Goal: Check status: Check status

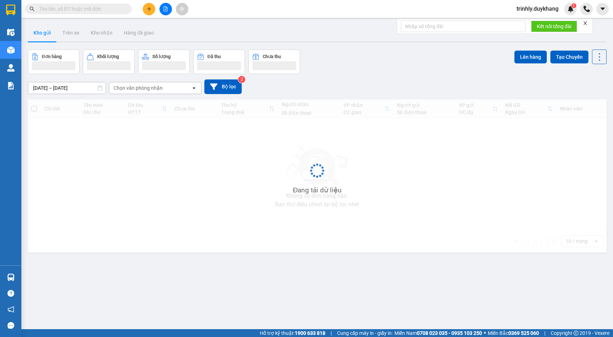
click at [112, 9] on input "text" at bounding box center [81, 9] width 84 height 8
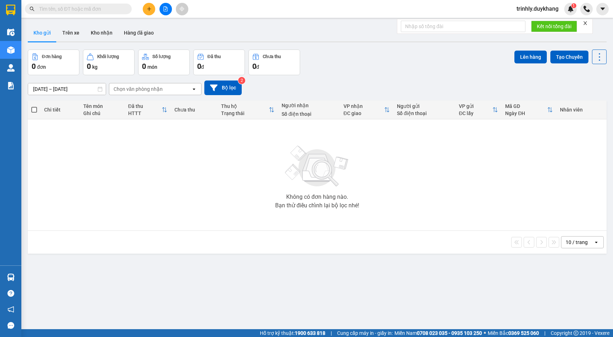
paste input "NQT0909250004"
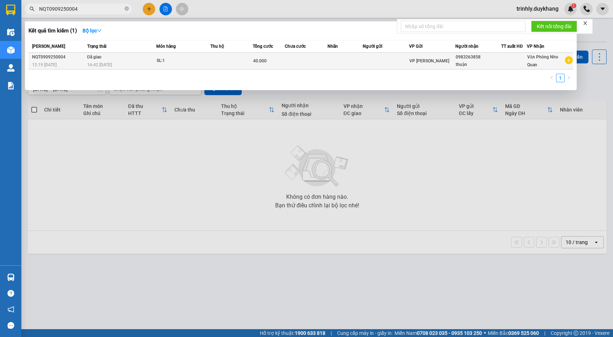
type input "NQT0909250004"
click at [172, 56] on td "SL: 1" at bounding box center [183, 61] width 54 height 17
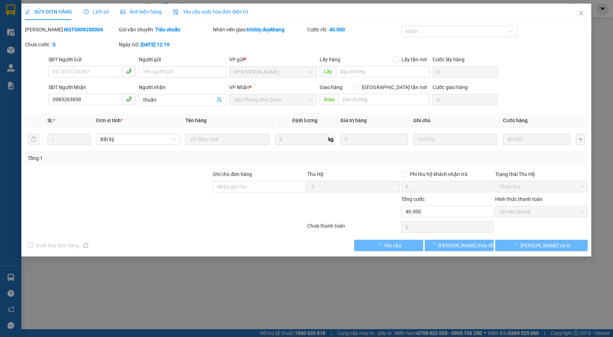
type input "0983263858"
type input "thuận"
type input "40.000"
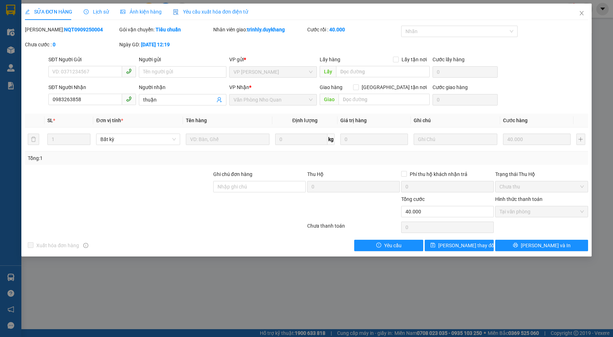
click at [258, 275] on div "SỬA ĐƠN HÀNG Lịch sử Ảnh kiện hàng Yêu cầu xuất hóa đơn điện tử Total Paid Fee …" at bounding box center [306, 168] width 613 height 337
click at [582, 12] on icon "close" at bounding box center [582, 13] width 6 height 6
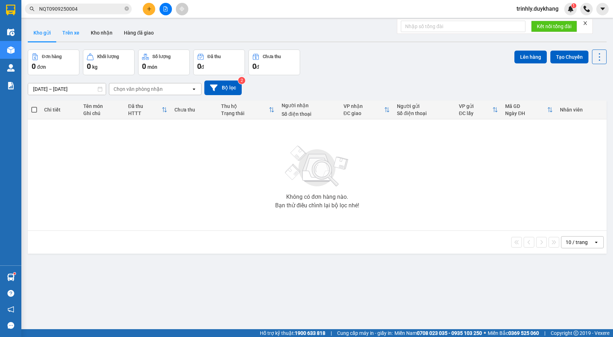
click at [72, 32] on button "Trên xe" at bounding box center [71, 32] width 28 height 17
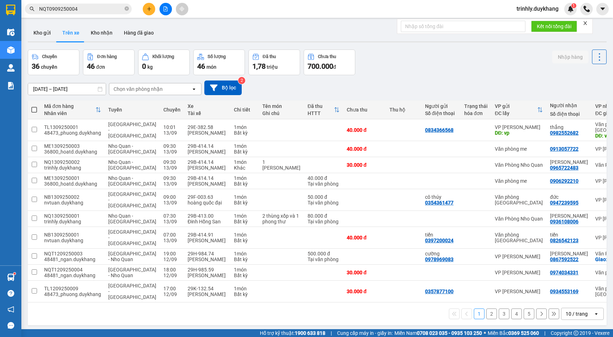
click at [51, 91] on input "[DATE] – [DATE]" at bounding box center [67, 88] width 78 height 11
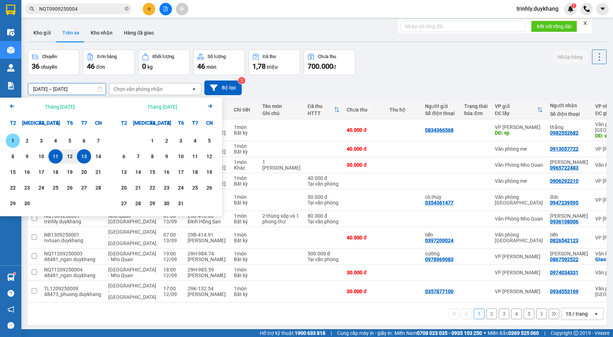
click at [13, 141] on div "1" at bounding box center [13, 140] width 10 height 9
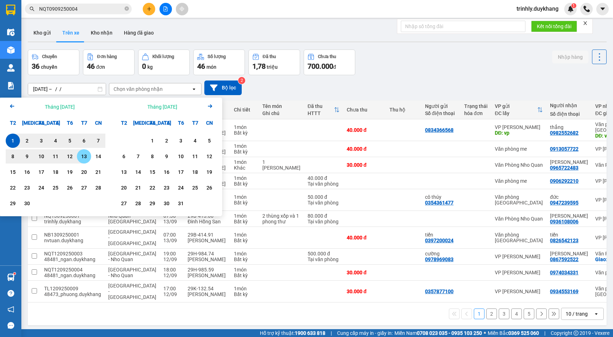
click at [83, 156] on div "13" at bounding box center [84, 156] width 10 height 9
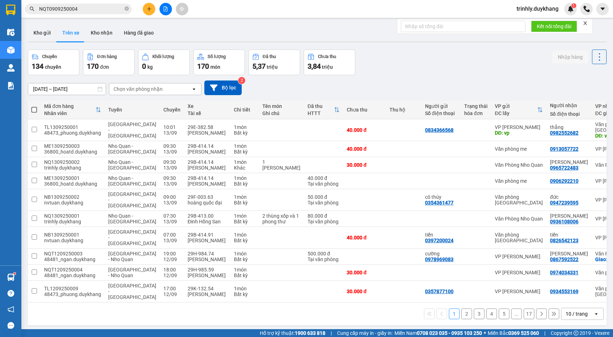
click at [178, 88] on div "Chọn văn phòng nhận" at bounding box center [150, 88] width 82 height 11
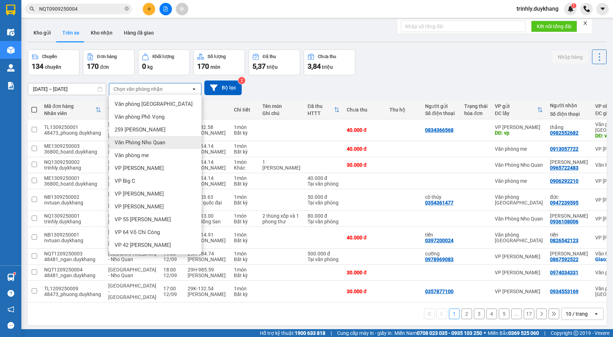
click at [163, 147] on div "Văn Phòng Nho Quan" at bounding box center [155, 142] width 93 height 13
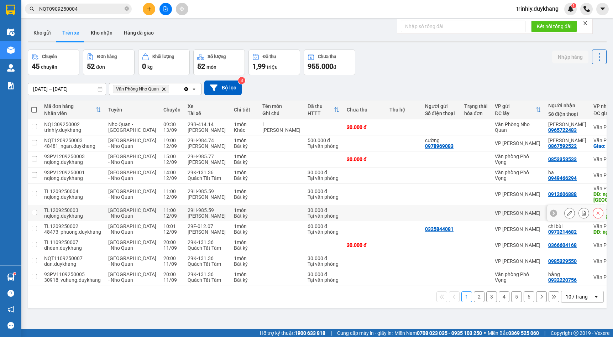
scroll to position [33, 0]
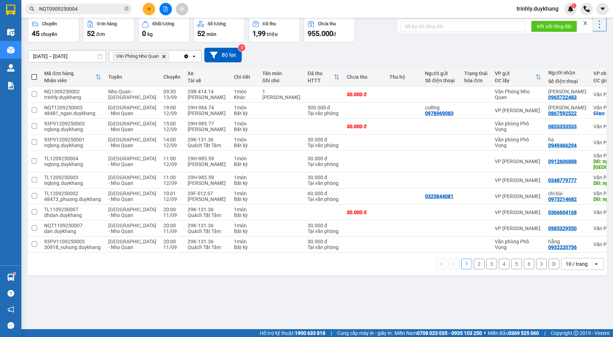
click at [476, 269] on button "2" at bounding box center [479, 264] width 11 height 11
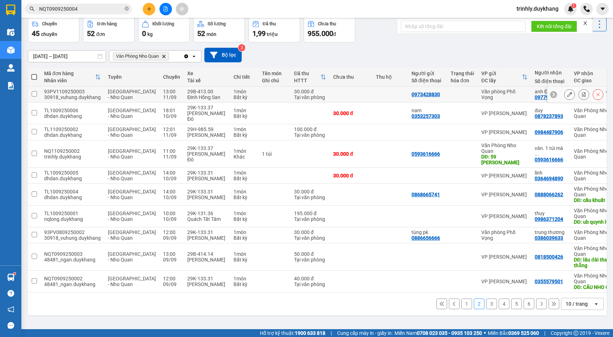
scroll to position [0, 0]
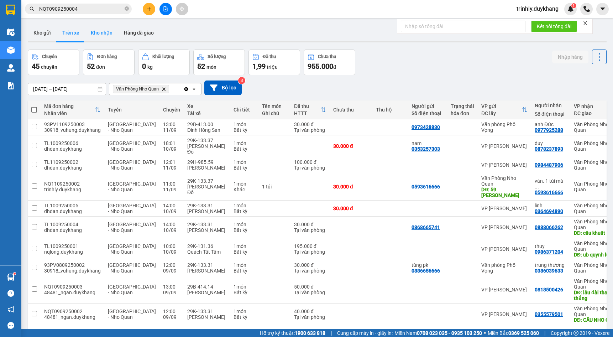
click at [95, 30] on button "Kho nhận" at bounding box center [101, 32] width 33 height 17
type input "[DATE] – [DATE]"
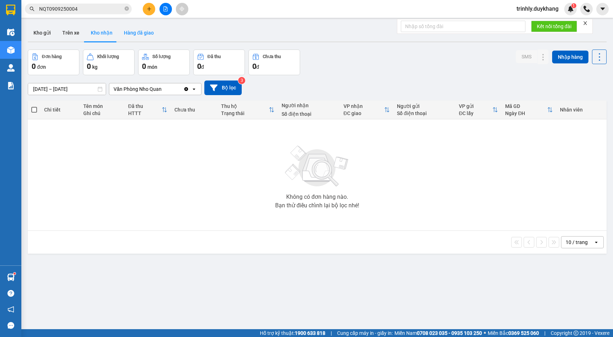
click at [133, 35] on button "Hàng đã giao" at bounding box center [138, 32] width 41 height 17
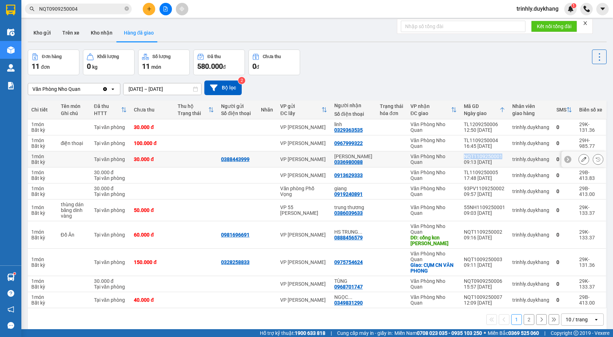
drag, startPoint x: 460, startPoint y: 156, endPoint x: 498, endPoint y: 157, distance: 38.1
click at [498, 157] on td "NQT1109250001 09:13 [DATE]" at bounding box center [485, 159] width 48 height 16
copy div "NQT1109250001"
click at [455, 80] on div "Văn Phòng Nho Quan Clear value open [DATE] – [DATE] Press the down arrow key to…" at bounding box center [317, 87] width 579 height 15
click at [71, 9] on input "NQT0909250004" at bounding box center [81, 9] width 84 height 8
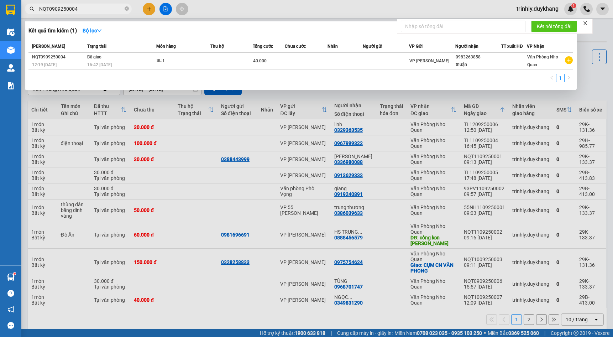
click at [213, 208] on div at bounding box center [306, 168] width 613 height 337
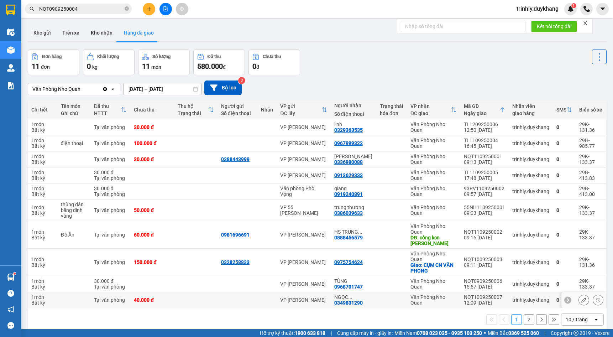
scroll to position [33, 0]
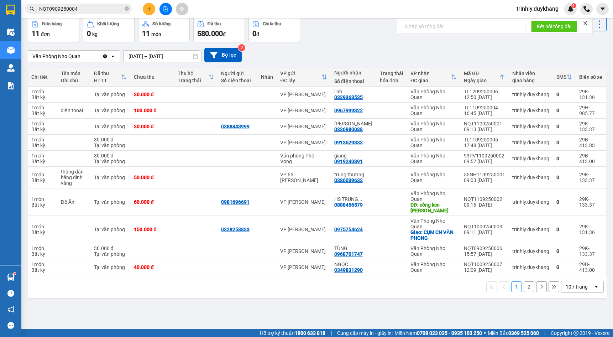
click at [524, 287] on button "2" at bounding box center [529, 286] width 11 height 11
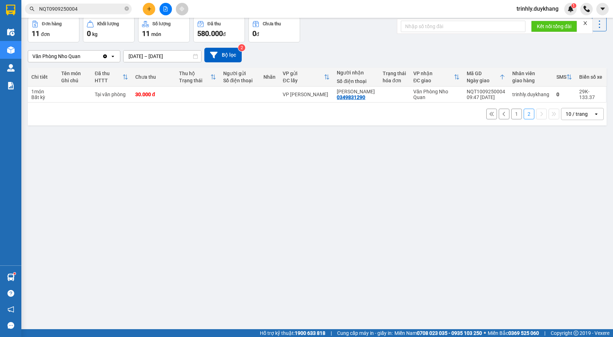
click at [180, 55] on input "[DATE] – [DATE]" at bounding box center [163, 56] width 78 height 11
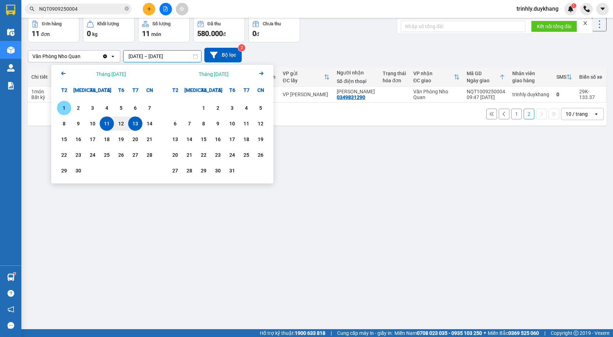
click at [64, 104] on div "1" at bounding box center [64, 108] width 14 height 14
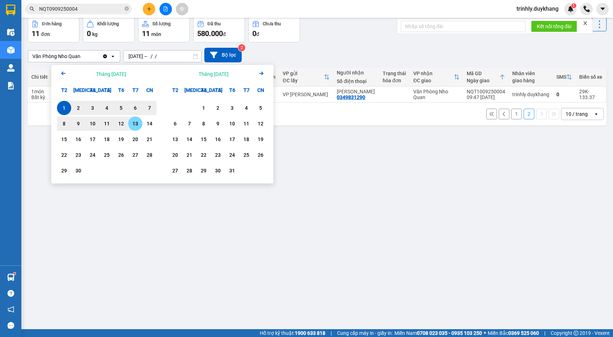
click at [139, 126] on div "13" at bounding box center [135, 123] width 10 height 9
type input "[DATE] – [DATE]"
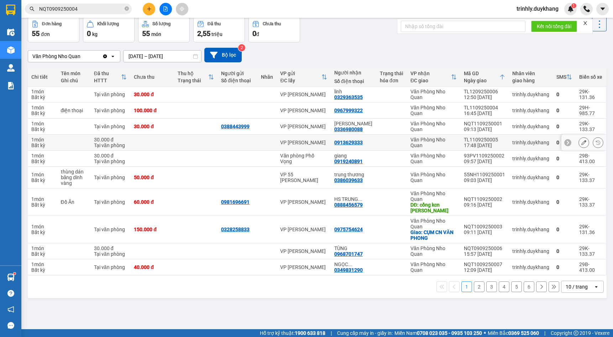
scroll to position [0, 0]
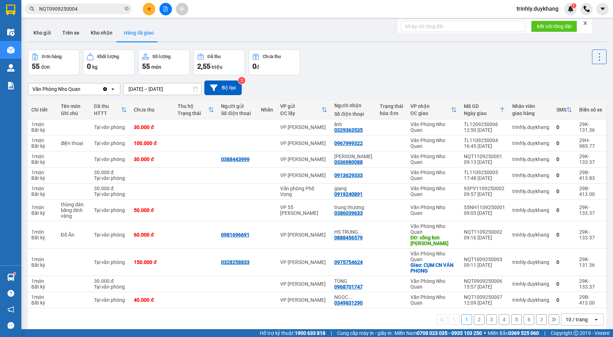
click at [129, 34] on button "Hàng đã giao" at bounding box center [138, 32] width 41 height 17
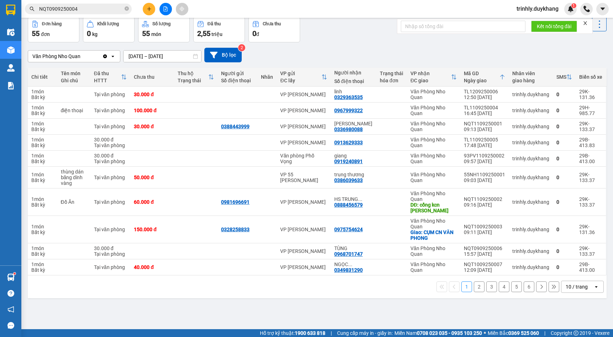
click at [475, 289] on button "2" at bounding box center [479, 286] width 11 height 11
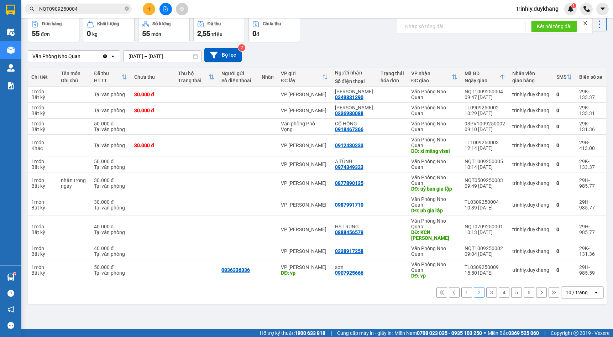
drag, startPoint x: 458, startPoint y: 59, endPoint x: 304, endPoint y: 23, distance: 158.4
click at [458, 59] on div "Văn Phòng Nho Quan Clear value open [DATE] – [DATE] Press the down arrow key to…" at bounding box center [317, 55] width 579 height 15
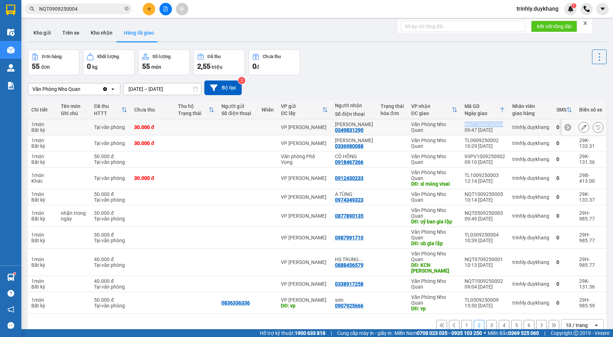
drag, startPoint x: 462, startPoint y: 124, endPoint x: 504, endPoint y: 125, distance: 41.3
click at [504, 125] on td "NQT1009250004 09:47 [DATE]" at bounding box center [485, 127] width 48 height 16
copy div "NQT1009250004"
click at [483, 86] on div "Văn Phòng Nho Quan Clear value open [DATE] – [DATE] Press the down arrow key to…" at bounding box center [317, 87] width 579 height 15
click at [582, 129] on icon at bounding box center [584, 127] width 5 height 5
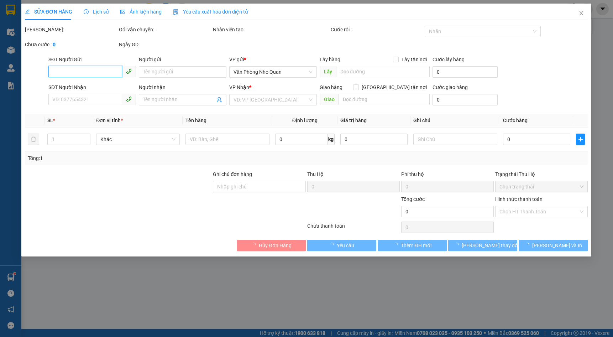
type input "0349831290"
type input "[PERSON_NAME]"
type input "30.000"
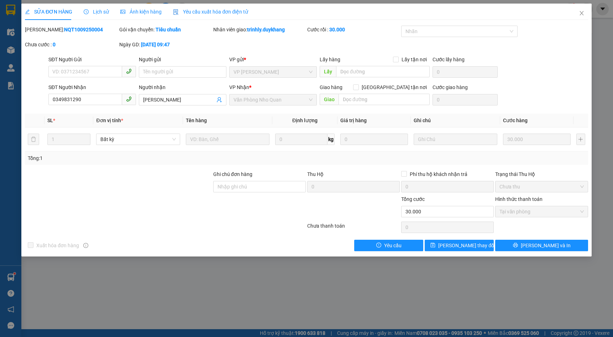
click at [103, 10] on span "Lịch sử" at bounding box center [96, 12] width 25 height 6
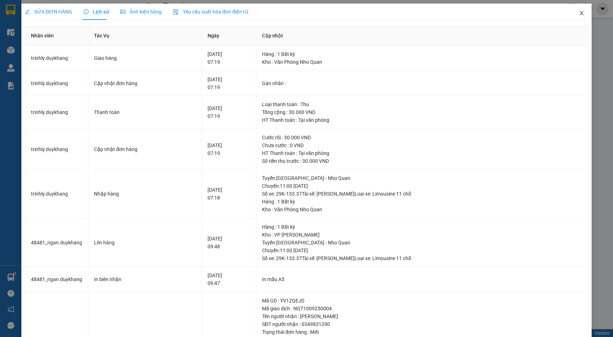
click at [579, 12] on icon "close" at bounding box center [582, 13] width 6 height 6
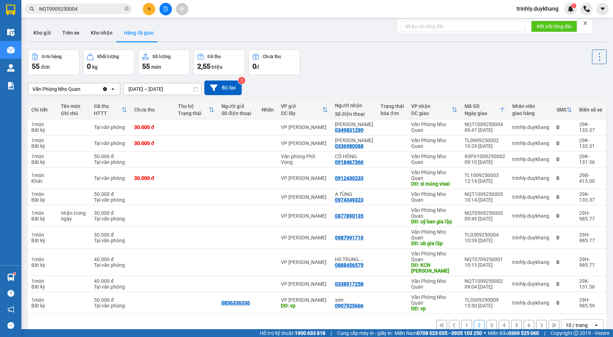
click at [457, 66] on div "Đơn hàng 55 đơn Khối lượng 0 kg Số lượng 55 món Đã thu 2,55 triệu Chưa thu 0 đ" at bounding box center [317, 63] width 579 height 26
